Goal: Find specific page/section: Find specific page/section

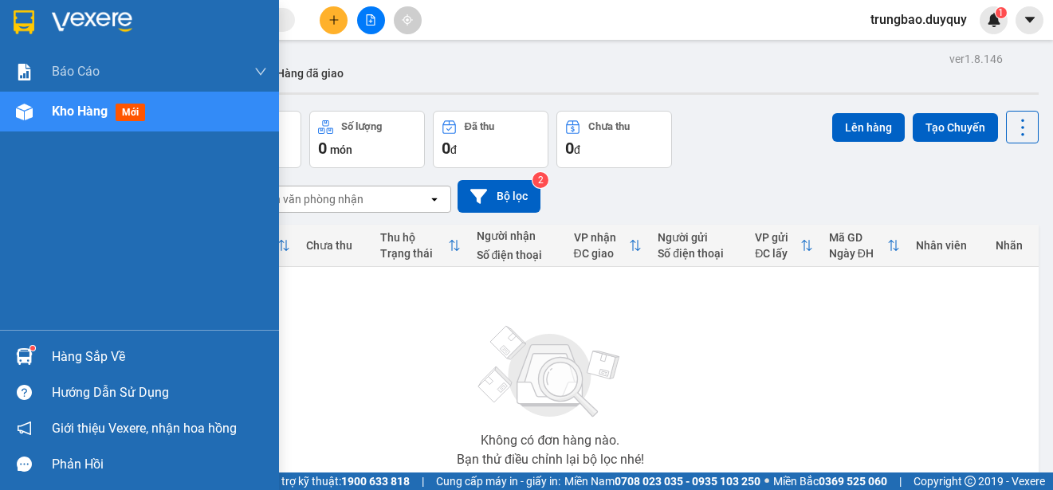
click at [22, 19] on img at bounding box center [24, 22] width 21 height 24
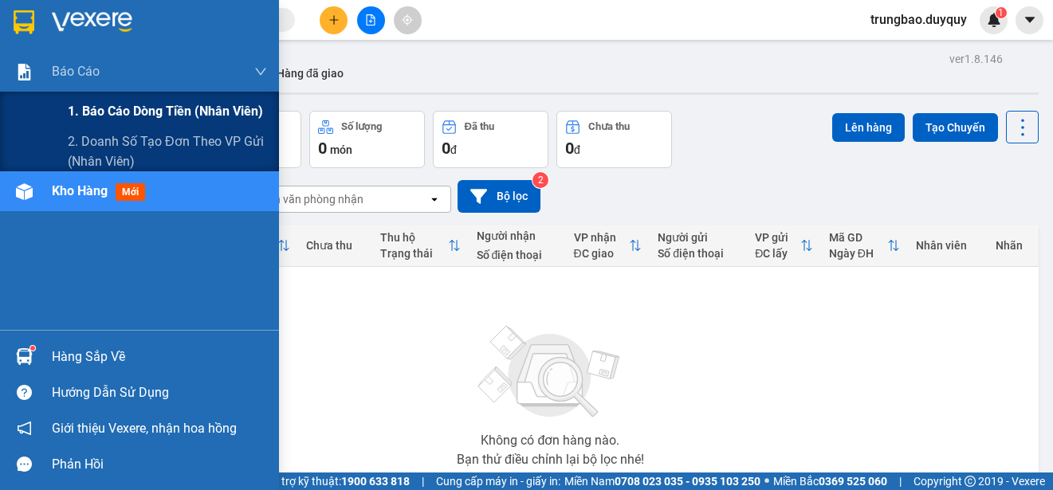
click at [94, 112] on span "1. Báo cáo dòng tiền (nhân viên)" at bounding box center [165, 111] width 195 height 20
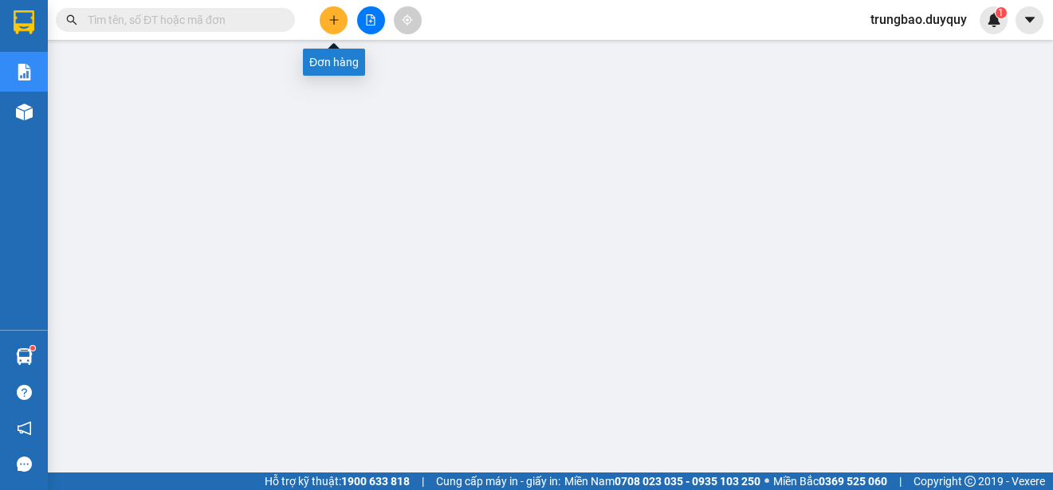
click at [329, 14] on button at bounding box center [334, 20] width 28 height 28
